Goal: Information Seeking & Learning: Find specific fact

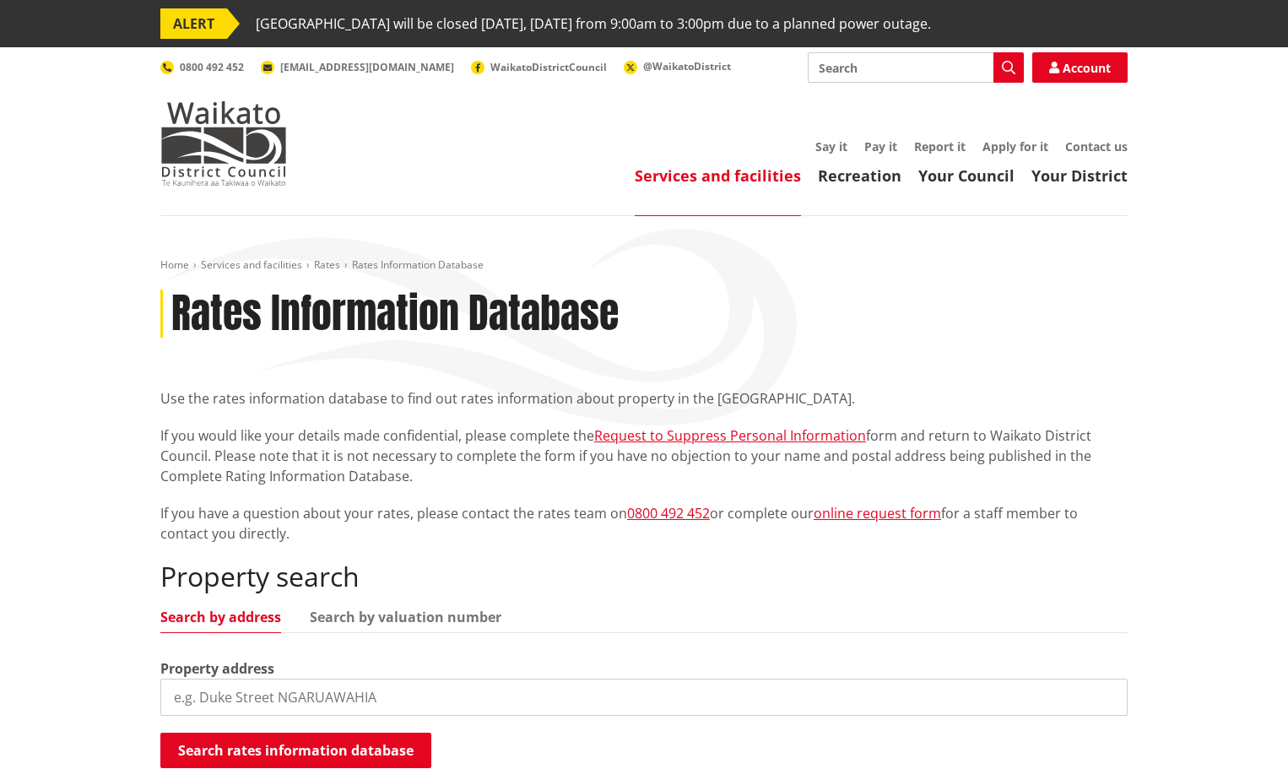
scroll to position [169, 0]
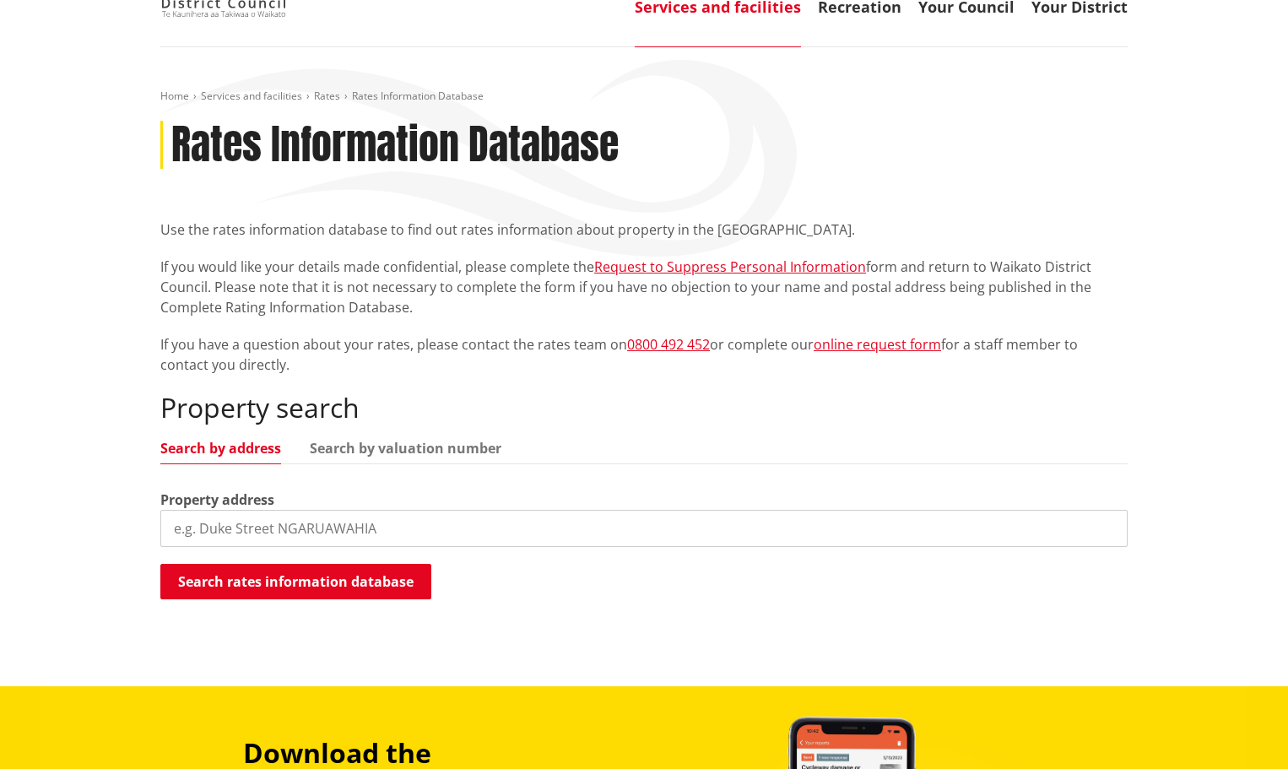
click at [206, 531] on input "search" at bounding box center [643, 528] width 967 height 37
click at [198, 524] on input "search" at bounding box center [643, 528] width 967 height 37
click at [263, 574] on button "Search rates information database" at bounding box center [295, 581] width 271 height 35
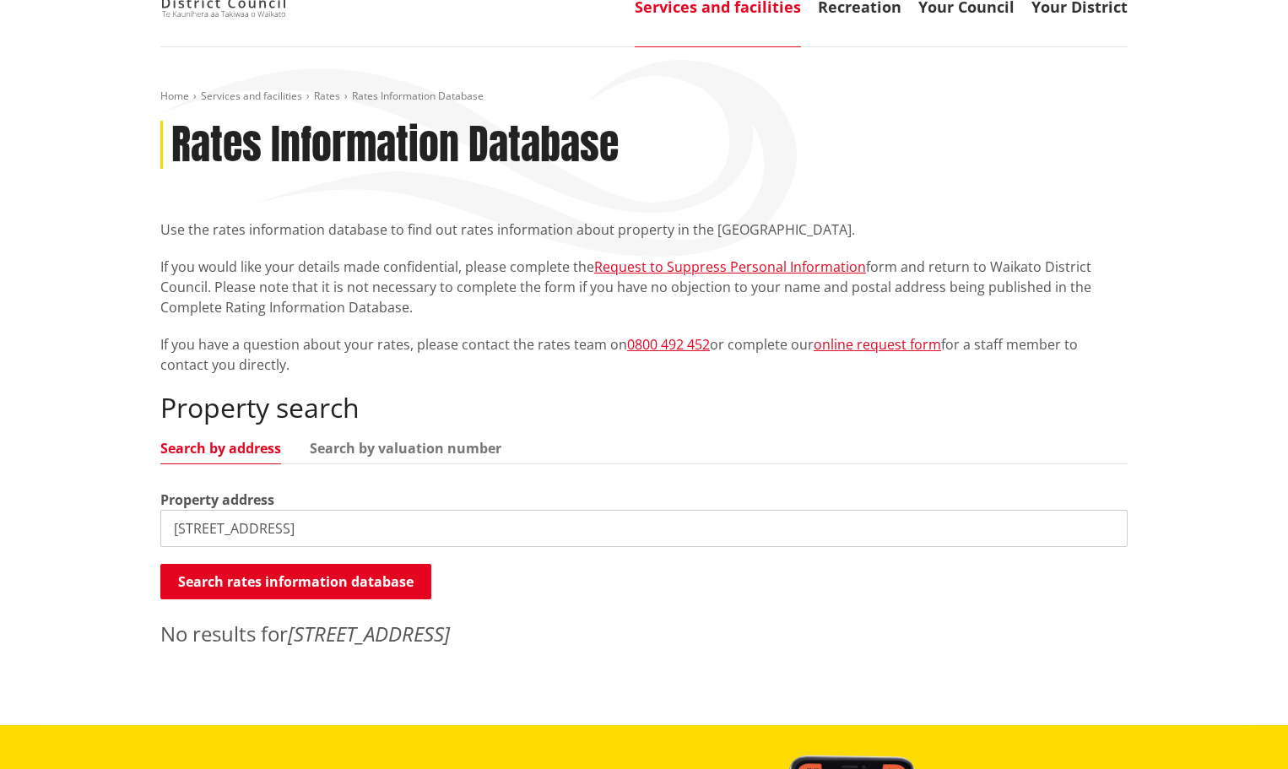
click at [255, 530] on input "47 Cliff Street, Raglan" at bounding box center [643, 528] width 967 height 37
type input "47 Cliff Street"
click at [300, 585] on button "Search rates information database" at bounding box center [295, 581] width 271 height 35
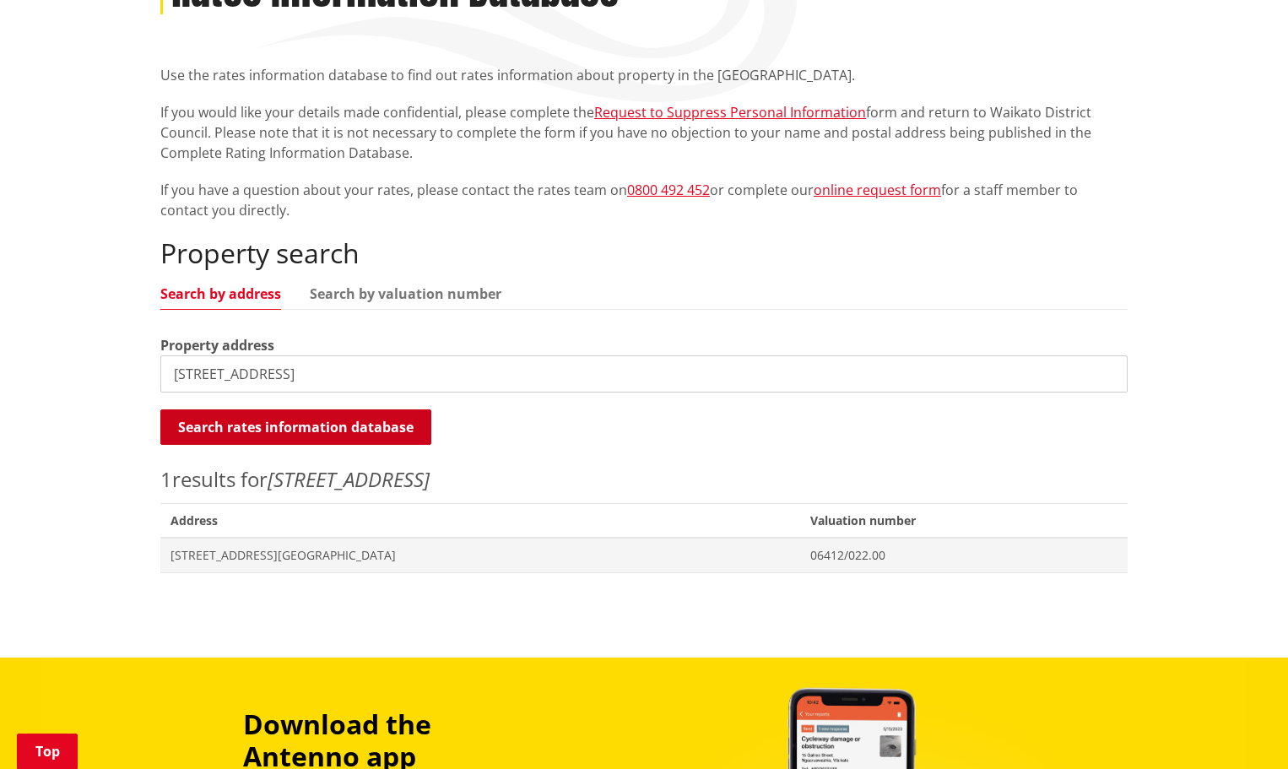
scroll to position [337, 0]
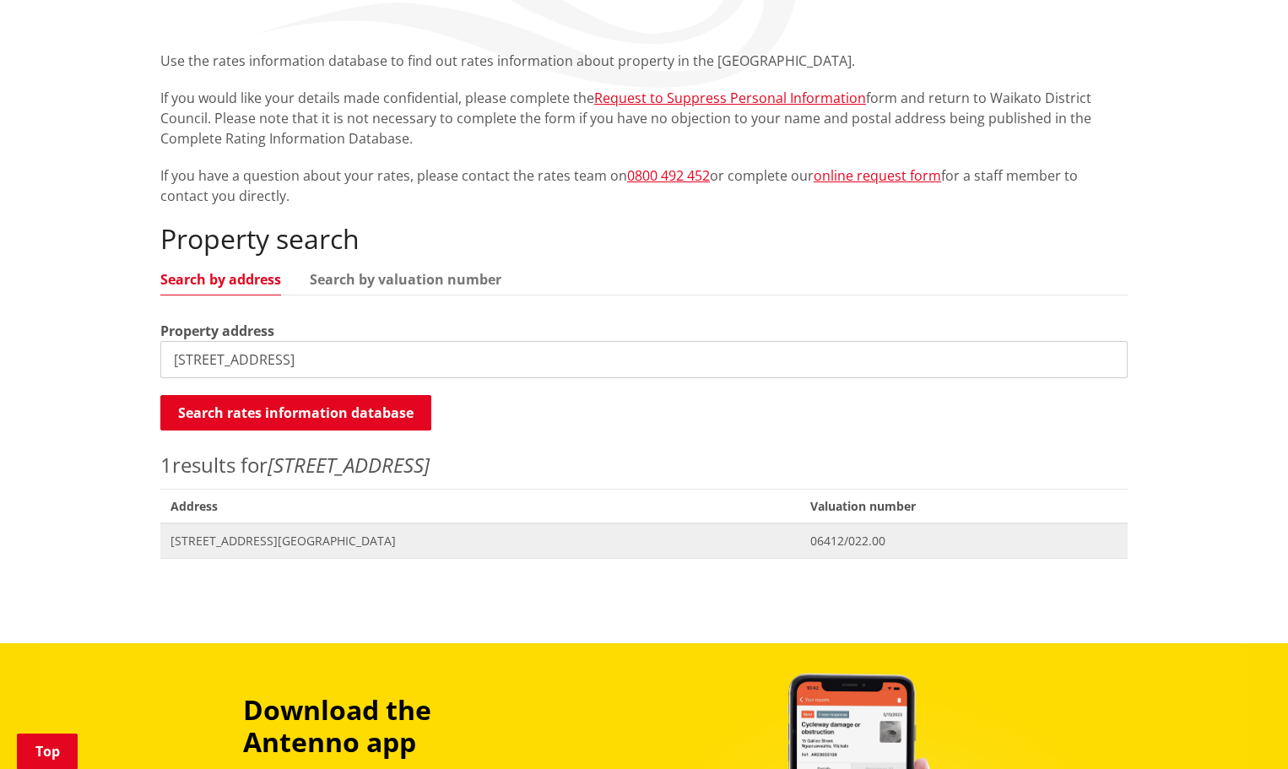
click at [221, 541] on span "47 Cliff Street RAGLAN" at bounding box center [479, 540] width 619 height 17
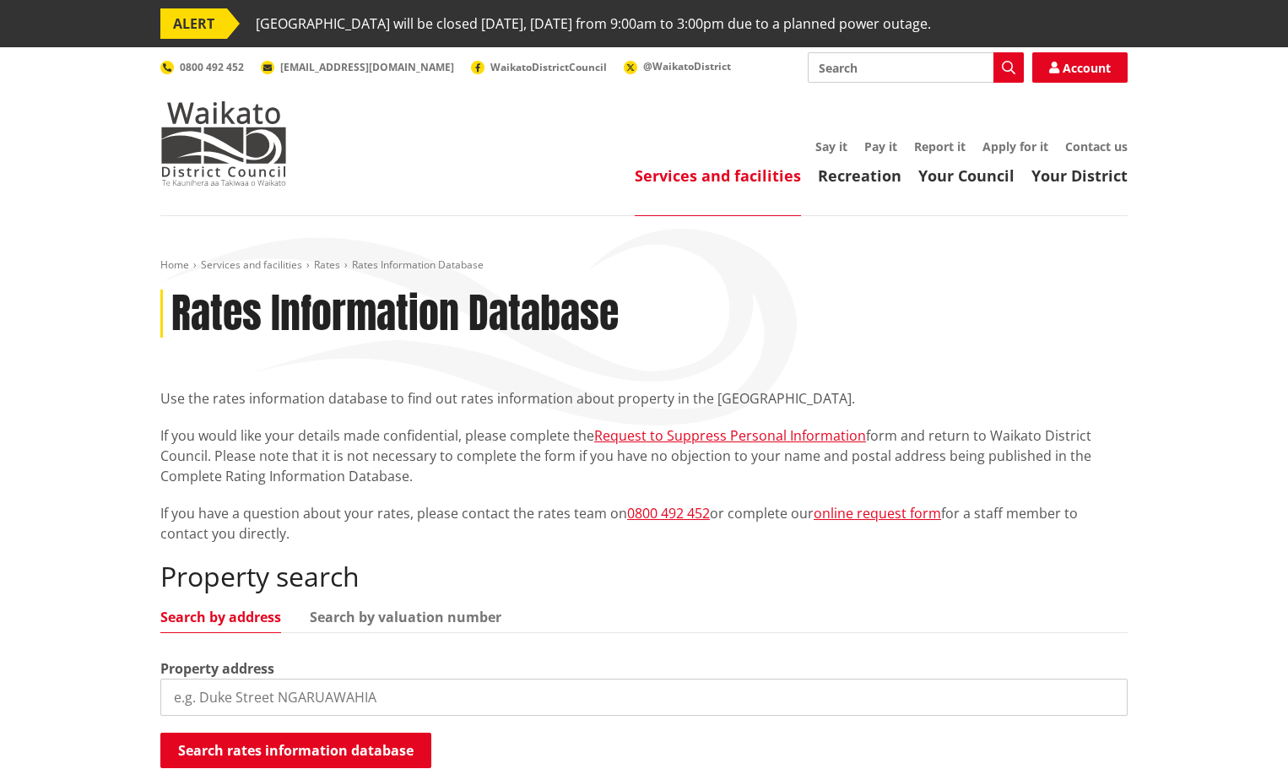
scroll to position [337, 0]
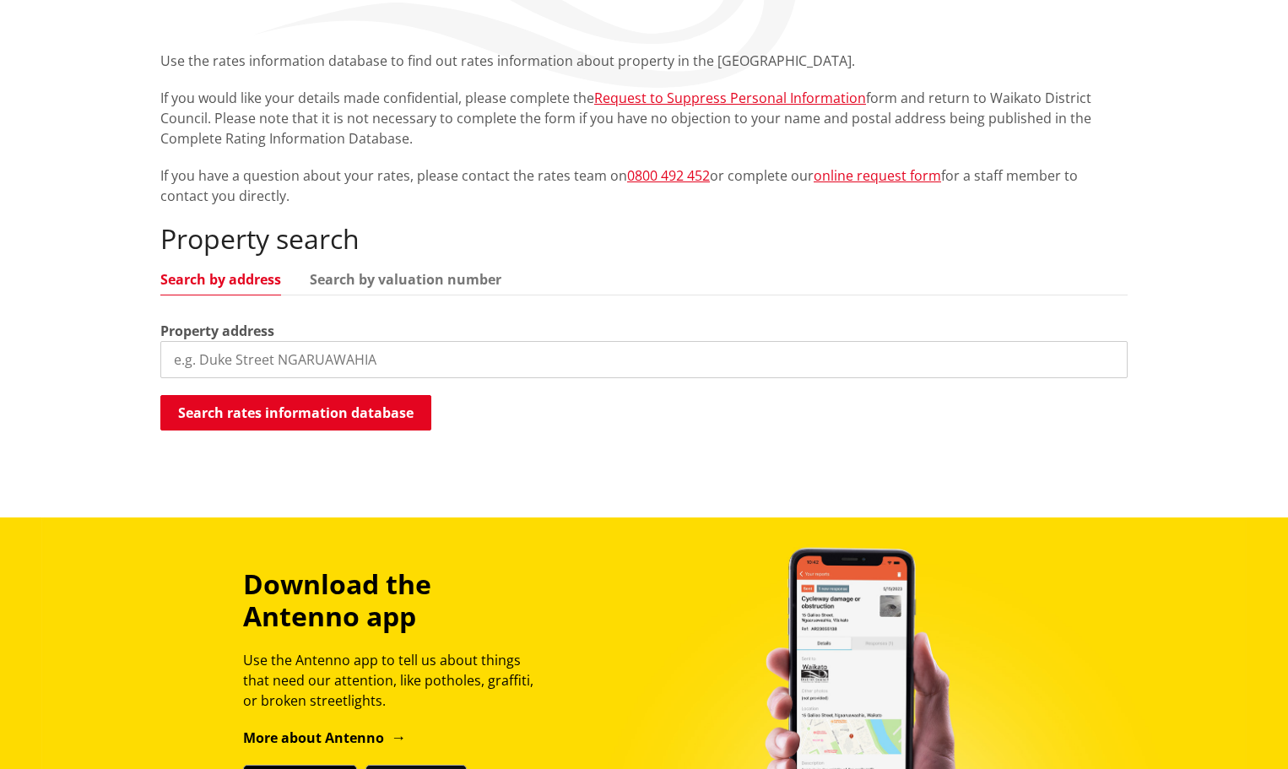
click at [208, 361] on input "search" at bounding box center [643, 359] width 967 height 37
click at [189, 359] on input "search" at bounding box center [643, 359] width 967 height 37
type input "[STREET_ADDRESS][PERSON_NAME]"
click at [260, 402] on button "Search rates information database" at bounding box center [295, 412] width 271 height 35
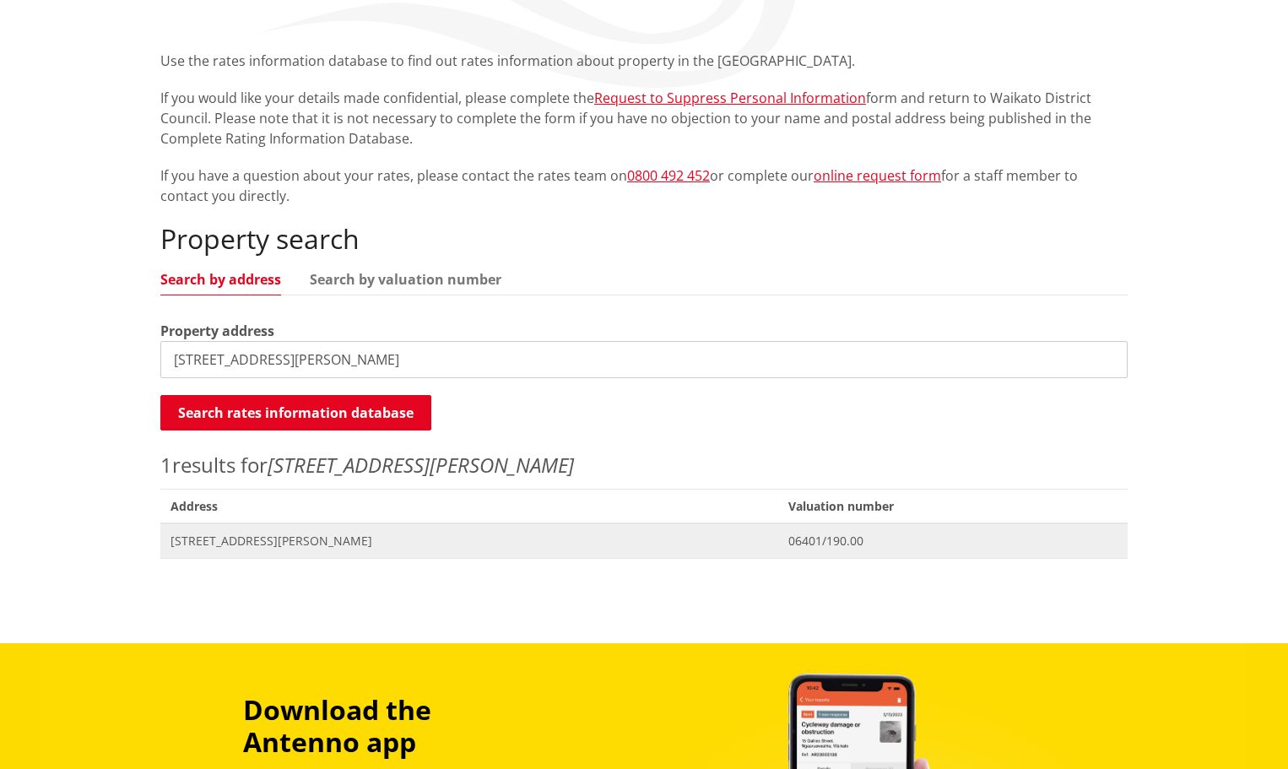
click at [265, 545] on span "[STREET_ADDRESS][PERSON_NAME]" at bounding box center [468, 540] width 597 height 17
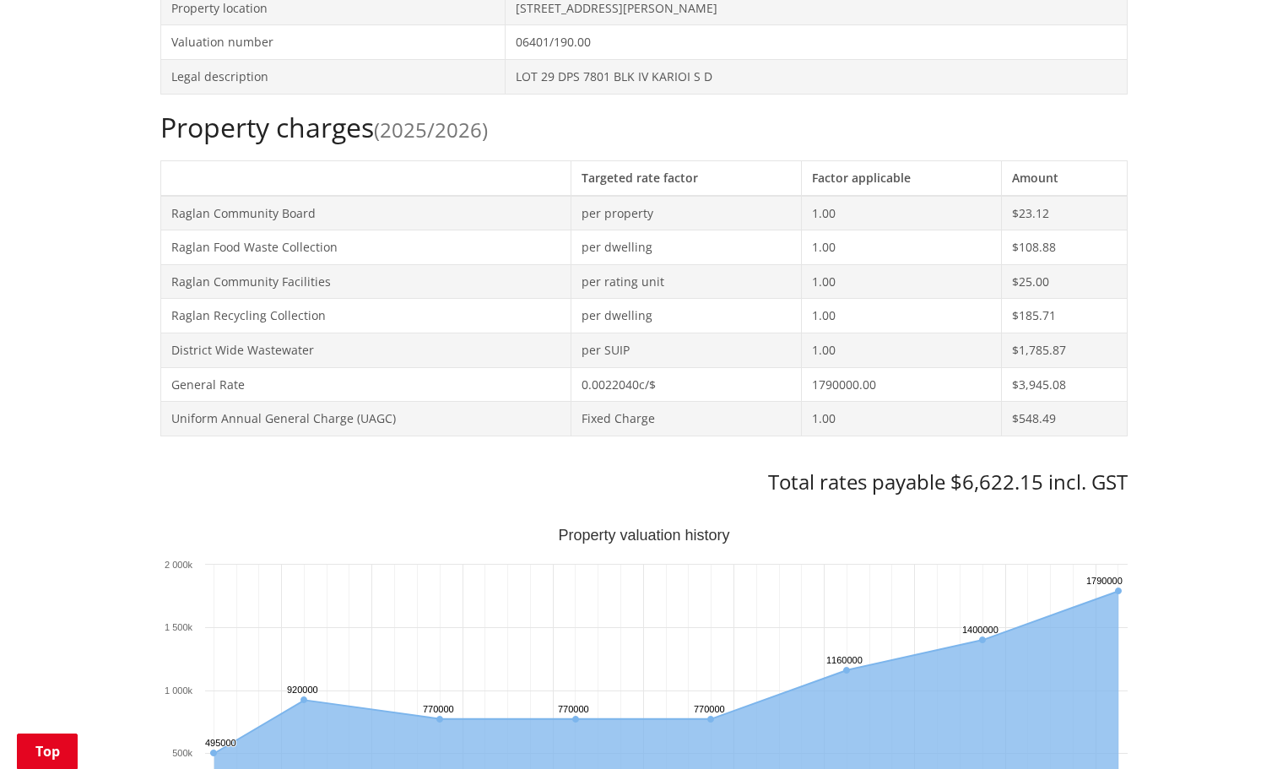
scroll to position [675, 0]
